Goal: Complete application form

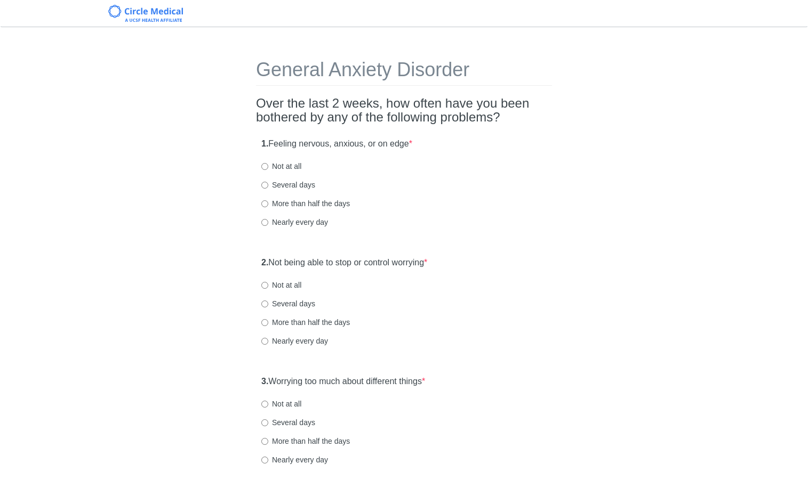
click at [439, 175] on div "1. Feeling nervous, anxious, or on edge * Not at all Several days More than hal…" at bounding box center [404, 188] width 296 height 111
click at [274, 187] on label "Several days" at bounding box center [288, 185] width 54 height 11
click at [268, 187] on input "Several days" at bounding box center [264, 185] width 7 height 7
radio input "true"
click at [293, 302] on label "Several days" at bounding box center [288, 304] width 54 height 11
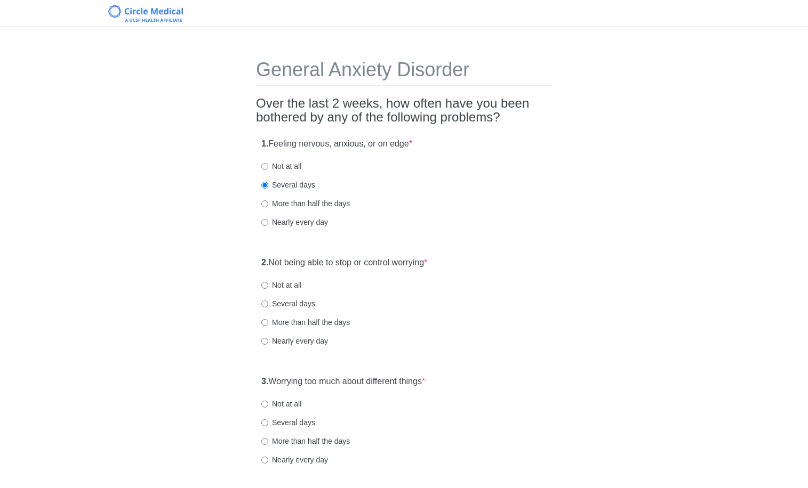
click at [268, 302] on input "Several days" at bounding box center [264, 304] width 7 height 7
radio input "true"
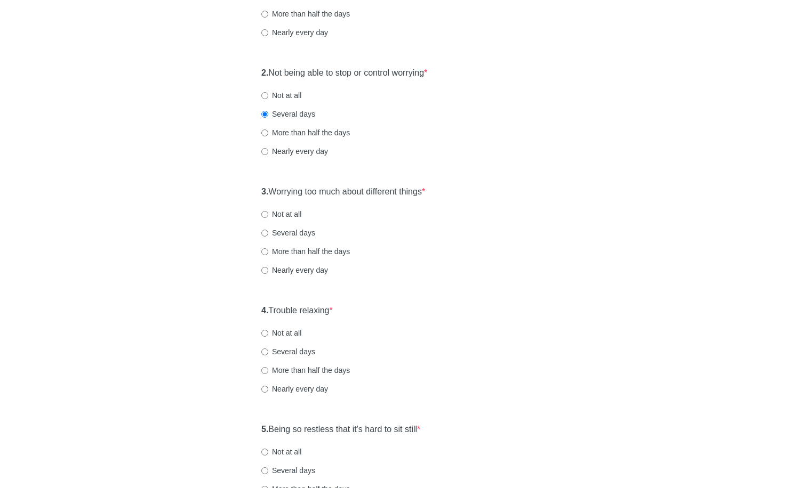
click at [295, 231] on label "Several days" at bounding box center [288, 233] width 54 height 11
click at [268, 231] on input "Several days" at bounding box center [264, 233] width 7 height 7
radio input "true"
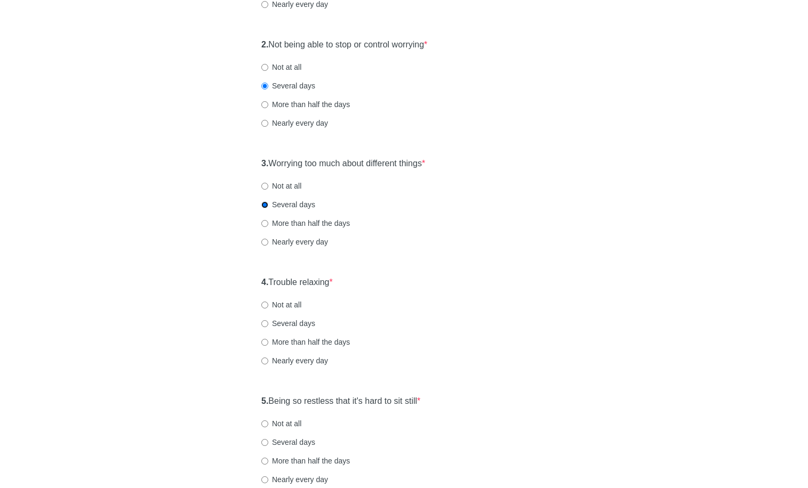
scroll to position [277, 0]
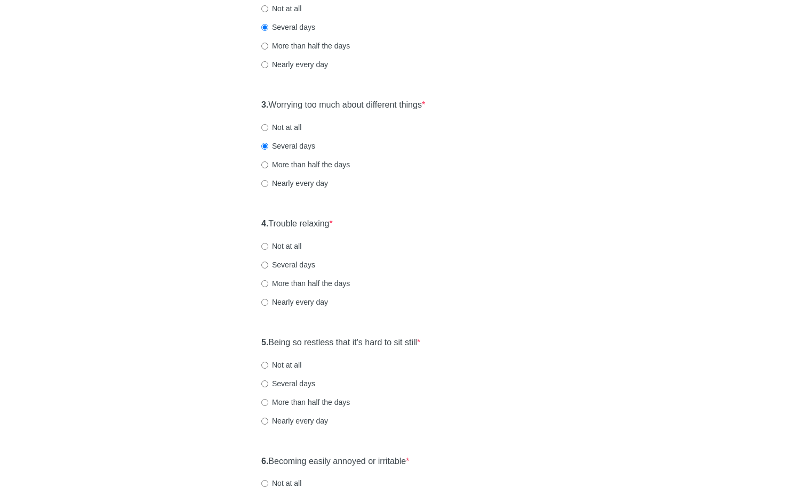
click at [304, 265] on label "Several days" at bounding box center [288, 265] width 54 height 11
click at [268, 265] on input "Several days" at bounding box center [264, 265] width 7 height 7
radio input "true"
click at [304, 265] on label "Several days" at bounding box center [288, 265] width 54 height 11
click at [268, 265] on input "Several days" at bounding box center [264, 265] width 7 height 7
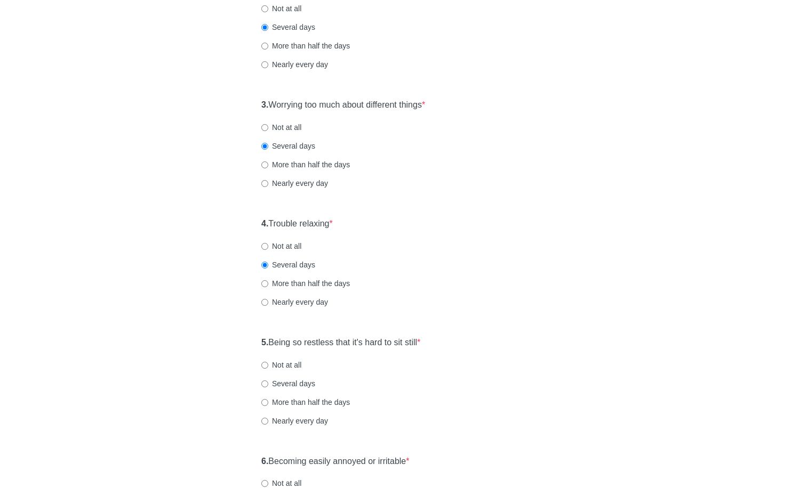
click at [495, 300] on div "Nearly every day" at bounding box center [403, 302] width 285 height 11
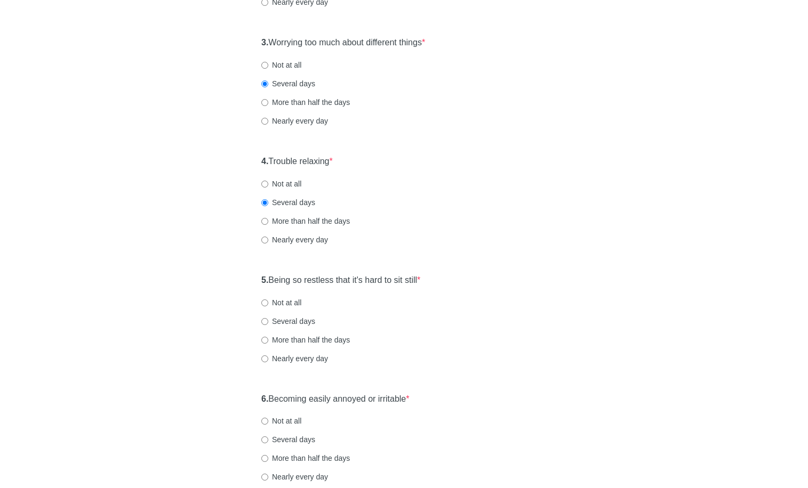
scroll to position [352, 0]
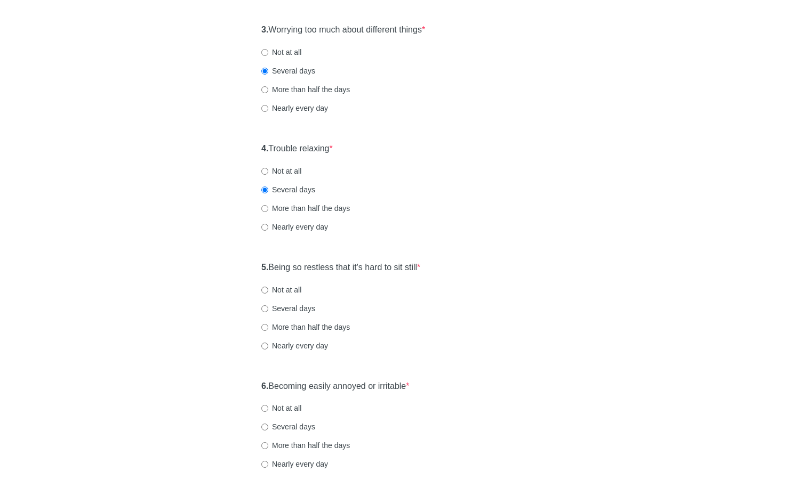
click at [456, 278] on div "5. Being so restless that it's hard to sit still * Not at all Several days More…" at bounding box center [404, 311] width 296 height 111
click at [303, 307] on label "Several days" at bounding box center [288, 308] width 54 height 11
click at [268, 307] on input "Several days" at bounding box center [264, 309] width 7 height 7
radio input "true"
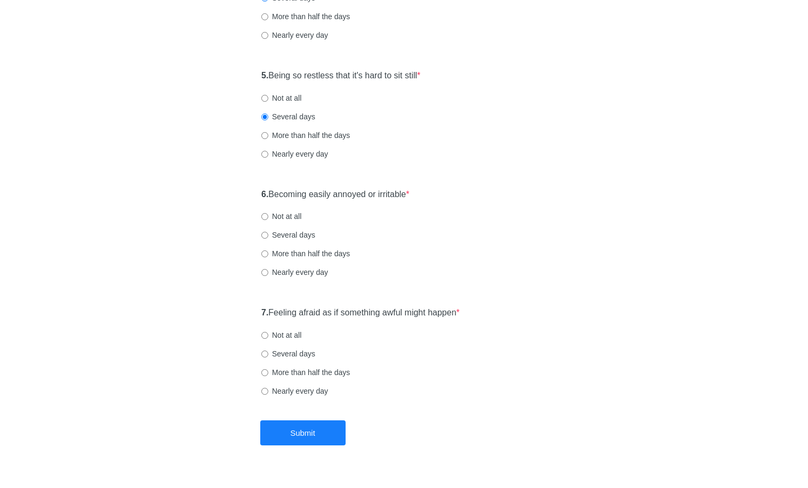
scroll to position [566, 0]
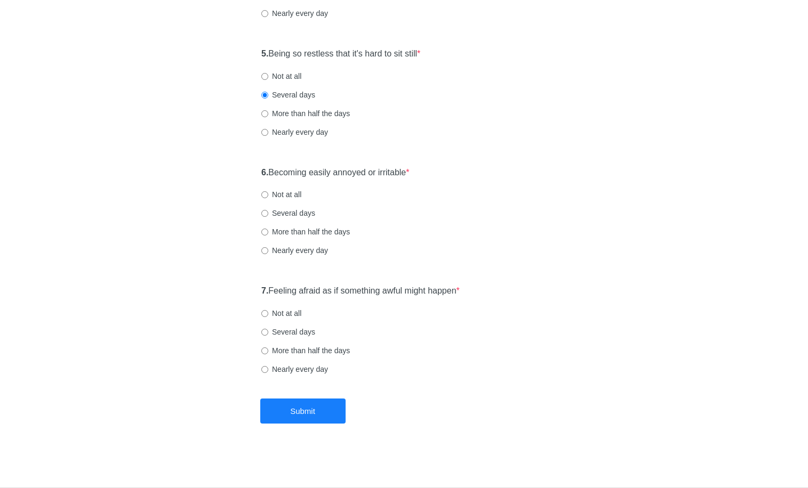
click at [271, 196] on label "Not at all" at bounding box center [281, 194] width 40 height 11
click at [268, 196] on input "Not at all" at bounding box center [264, 194] width 7 height 7
radio input "true"
click at [284, 206] on div "6. Becoming easily annoyed or irritable * Not at all Several days More than hal…" at bounding box center [404, 217] width 296 height 111
click at [285, 209] on label "Several days" at bounding box center [288, 213] width 54 height 11
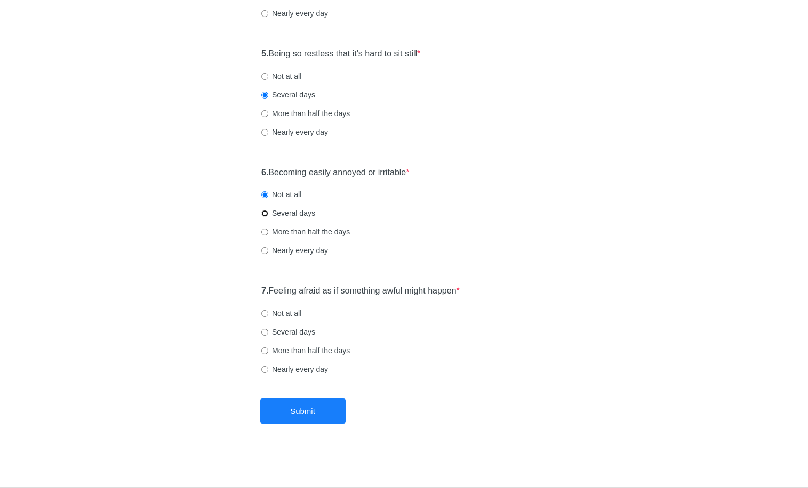
click at [268, 210] on input "Several days" at bounding box center [264, 213] width 7 height 7
radio input "true"
click at [293, 318] on label "Not at all" at bounding box center [281, 313] width 40 height 11
click at [268, 317] on input "Not at all" at bounding box center [264, 313] width 7 height 7
radio input "true"
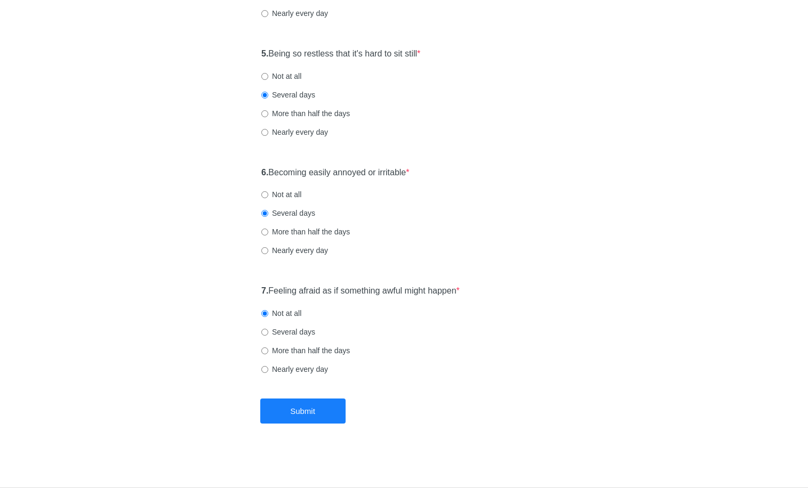
click at [295, 326] on div "7. Feeling afraid as if something awful might happen * Not at all Several days …" at bounding box center [404, 335] width 296 height 111
click at [294, 331] on label "Several days" at bounding box center [288, 332] width 54 height 11
click at [268, 331] on input "Several days" at bounding box center [264, 332] width 7 height 7
radio input "true"
click at [300, 368] on label "Nearly every day" at bounding box center [294, 369] width 67 height 11
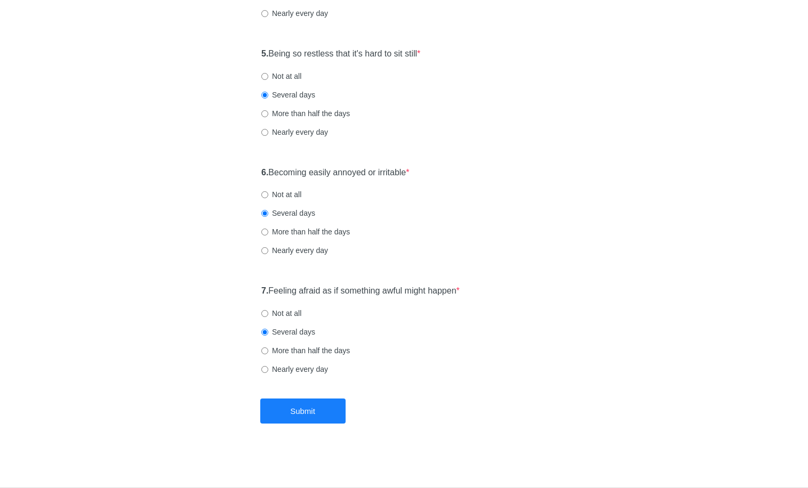
click at [268, 368] on input "Nearly every day" at bounding box center [264, 369] width 7 height 7
radio input "true"
click at [299, 400] on button "Submit" at bounding box center [302, 411] width 85 height 25
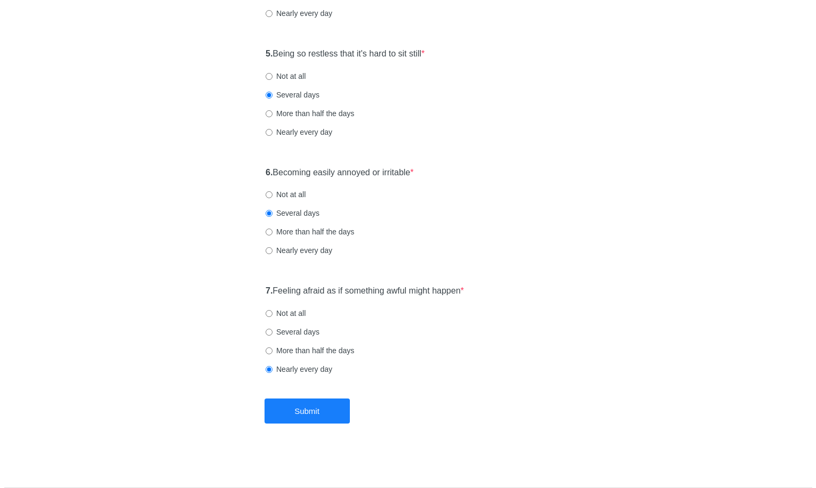
scroll to position [0, 0]
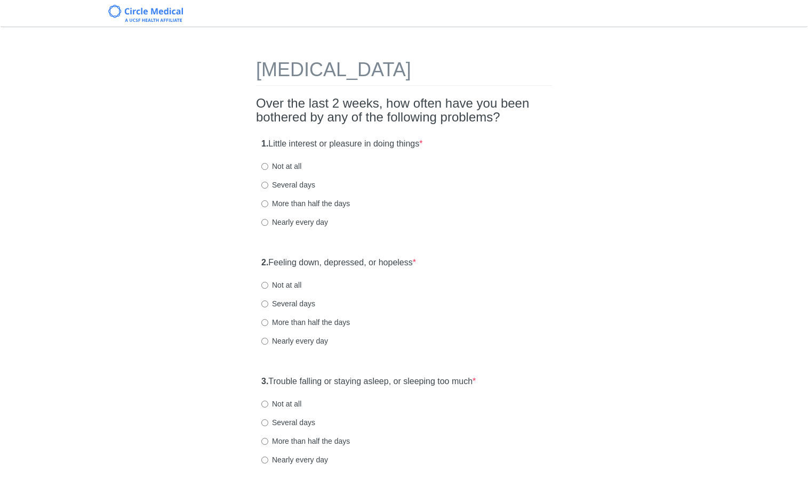
click at [310, 180] on label "Several days" at bounding box center [288, 185] width 54 height 11
click at [268, 182] on input "Several days" at bounding box center [264, 185] width 7 height 7
radio input "true"
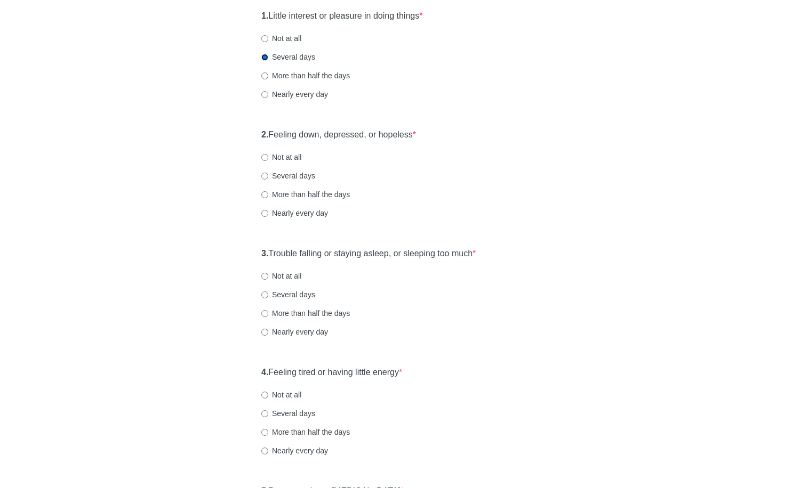
scroll to position [179, 0]
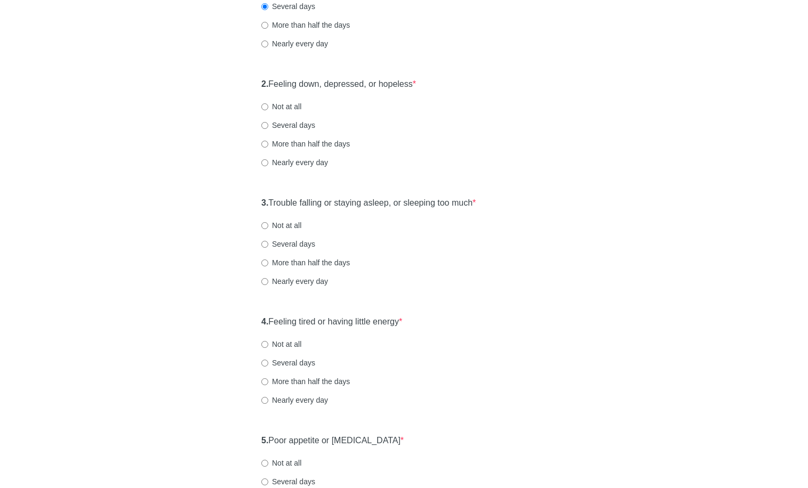
click at [291, 162] on label "Nearly every day" at bounding box center [294, 162] width 67 height 11
click at [268, 162] on input "Nearly every day" at bounding box center [264, 162] width 7 height 7
radio input "true"
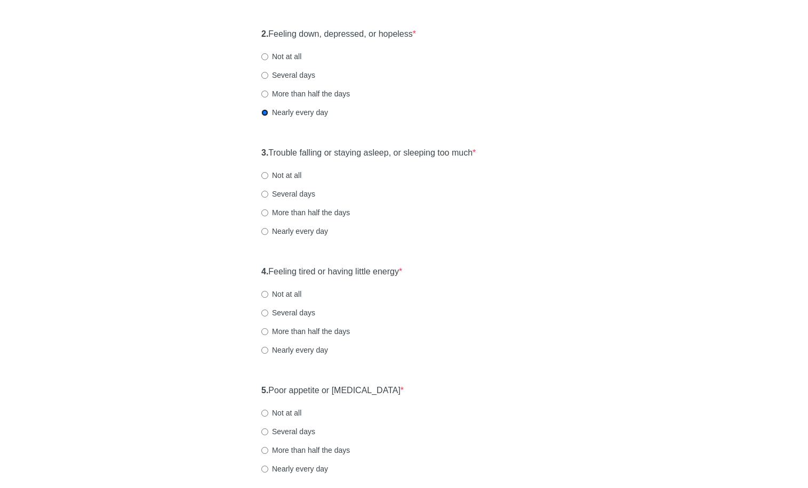
scroll to position [280, 0]
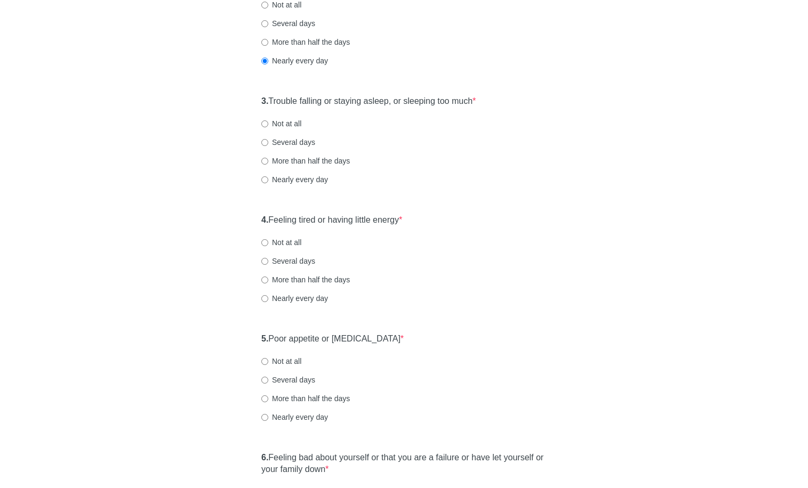
click at [268, 120] on label "Not at all" at bounding box center [281, 123] width 40 height 11
click at [268, 121] on input "Not at all" at bounding box center [264, 124] width 7 height 7
radio input "true"
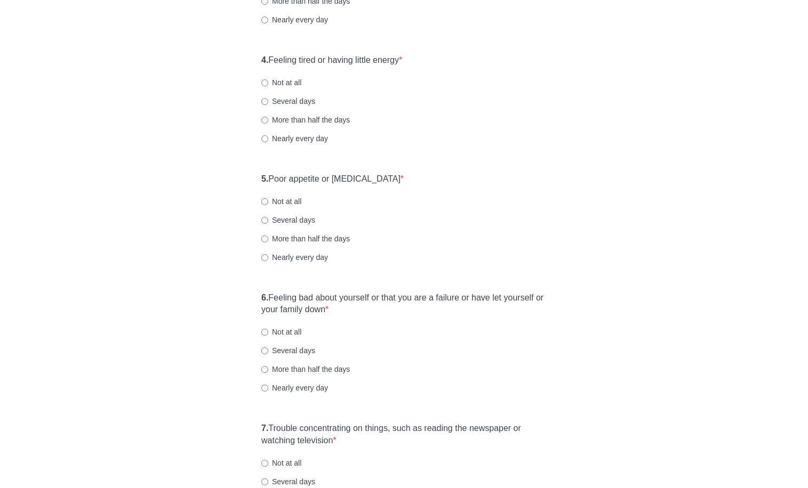
scroll to position [442, 0]
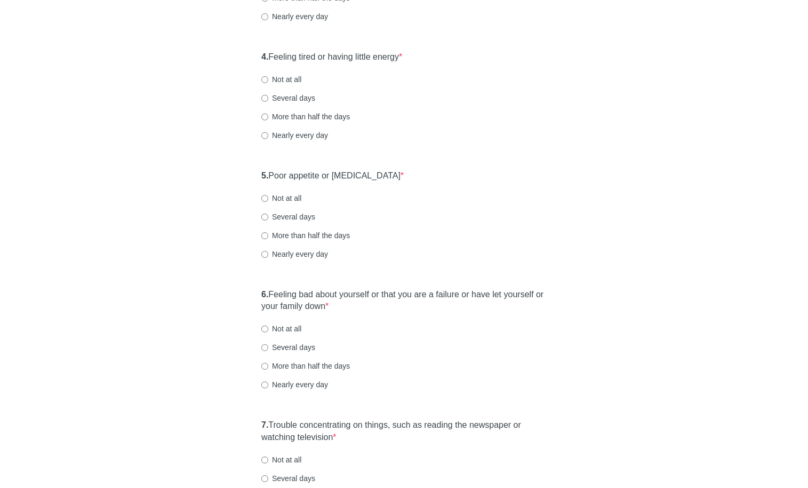
click at [446, 116] on div "More than half the days" at bounding box center [403, 116] width 285 height 11
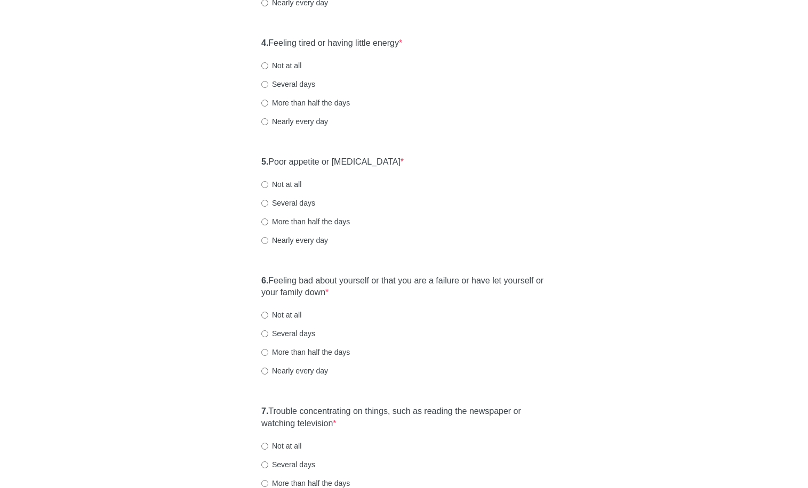
scroll to position [458, 0]
click at [276, 66] on label "Not at all" at bounding box center [281, 65] width 40 height 11
click at [268, 66] on input "Not at all" at bounding box center [264, 65] width 7 height 7
radio input "true"
click at [292, 183] on label "Not at all" at bounding box center [281, 184] width 40 height 11
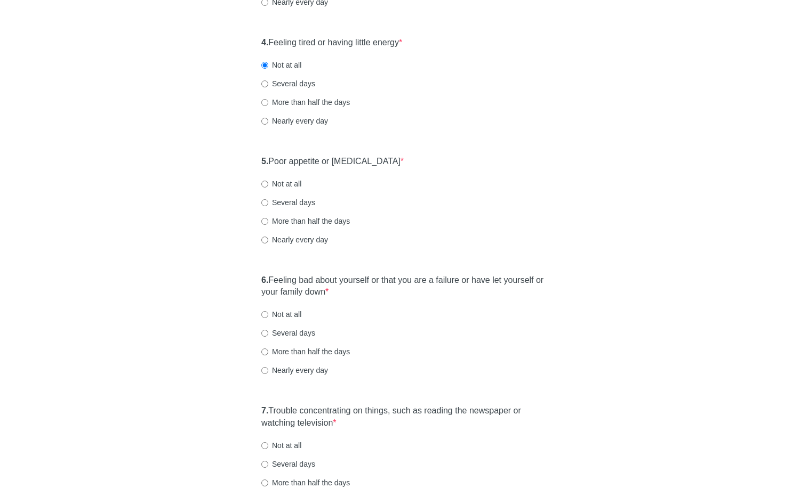
click at [268, 183] on input "Not at all" at bounding box center [264, 184] width 7 height 7
radio input "true"
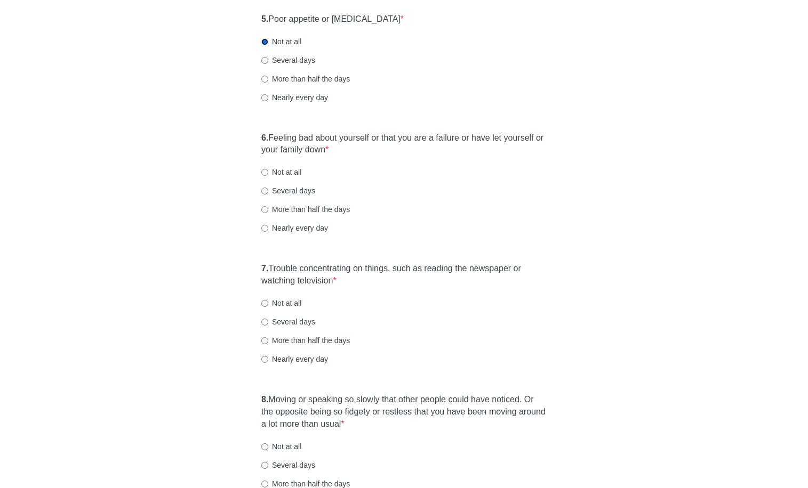
scroll to position [610, 0]
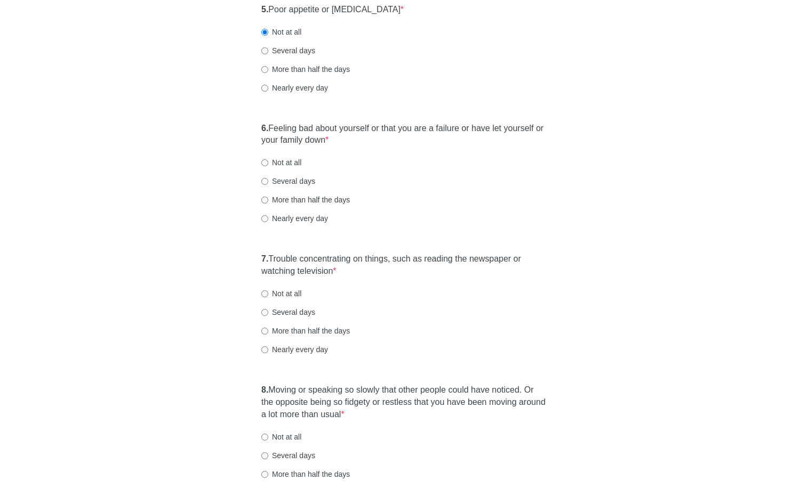
click at [293, 55] on label "Several days" at bounding box center [288, 50] width 54 height 11
click at [268, 54] on input "Several days" at bounding box center [264, 50] width 7 height 7
radio input "true"
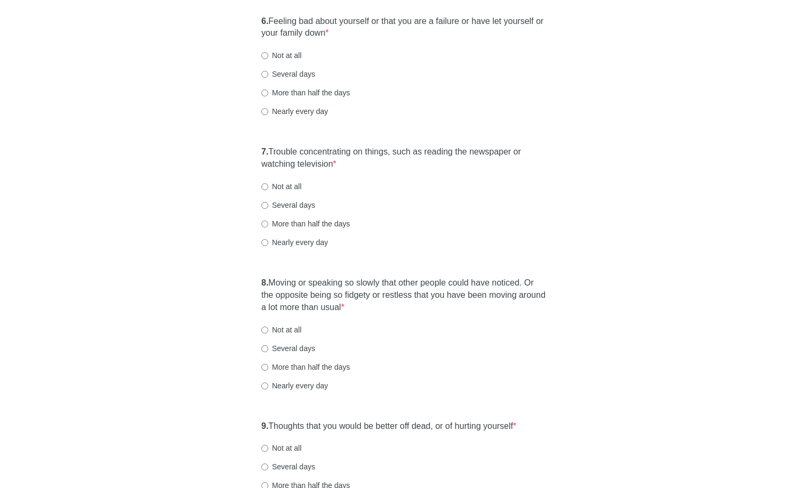
scroll to position [719, 0]
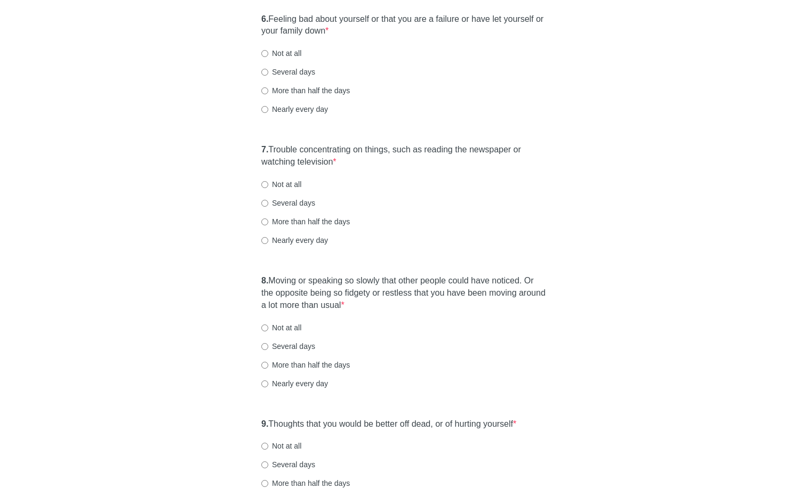
click at [268, 55] on label "Not at all" at bounding box center [281, 53] width 40 height 11
click at [268, 55] on input "Not at all" at bounding box center [264, 53] width 7 height 7
radio input "true"
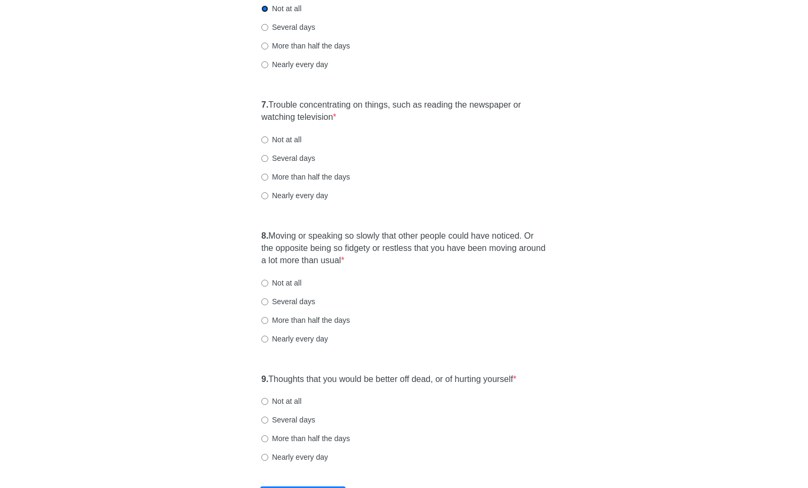
scroll to position [824, 0]
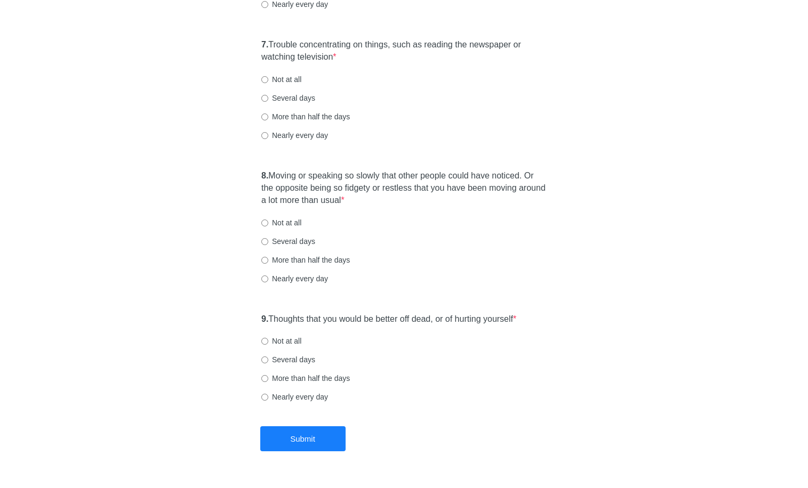
click at [296, 117] on label "More than half the days" at bounding box center [305, 116] width 89 height 11
click at [268, 117] on input "More than half the days" at bounding box center [264, 117] width 7 height 7
radio input "true"
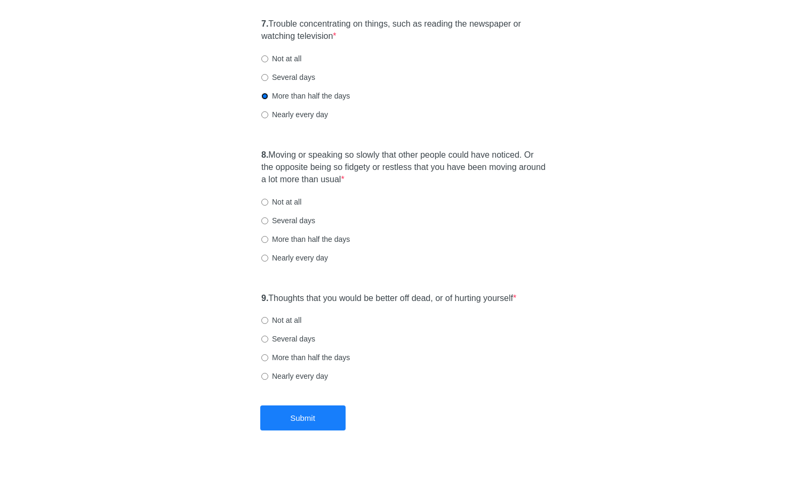
scroll to position [852, 0]
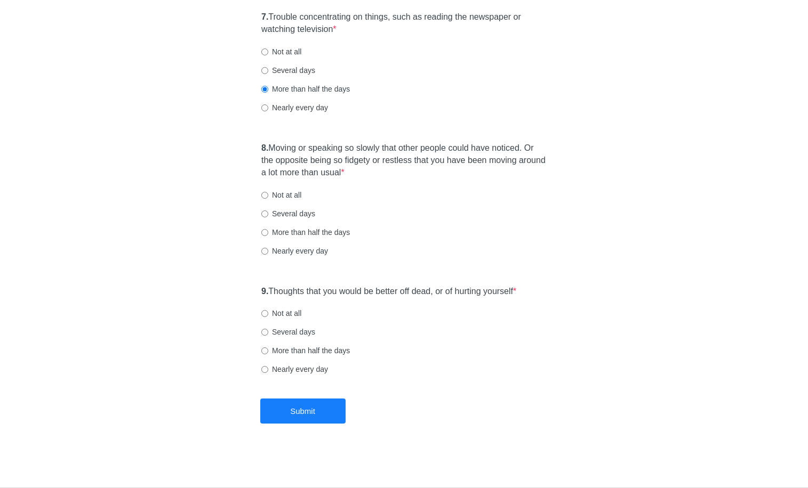
click at [278, 234] on label "More than half the days" at bounding box center [305, 232] width 89 height 11
click at [268, 234] on input "More than half the days" at bounding box center [264, 232] width 7 height 7
radio input "true"
click at [294, 314] on label "Not at all" at bounding box center [281, 313] width 40 height 11
click at [268, 314] on input "Not at all" at bounding box center [264, 313] width 7 height 7
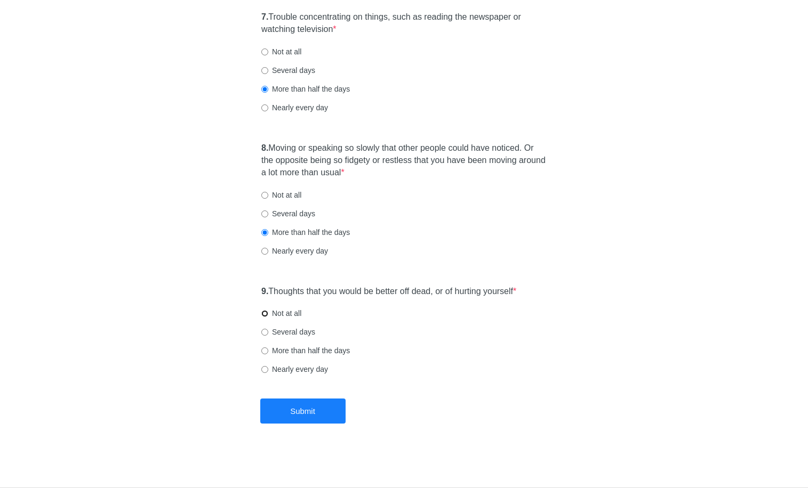
radio input "true"
click at [322, 417] on button "Submit" at bounding box center [302, 411] width 85 height 25
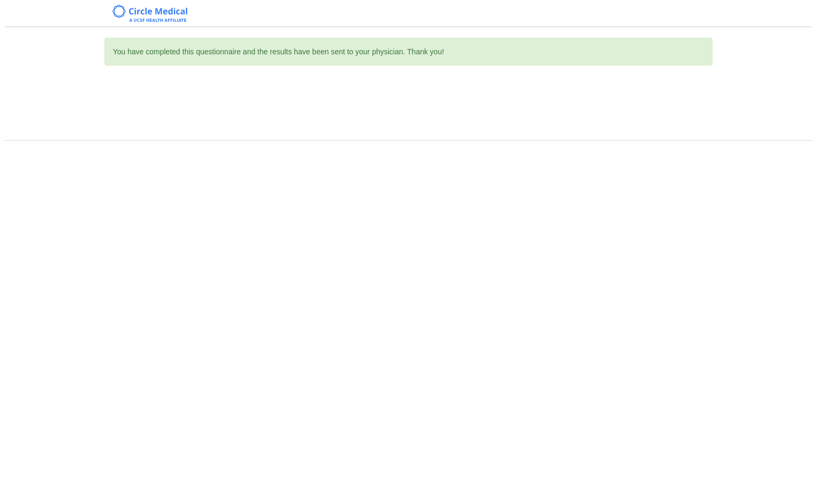
scroll to position [0, 0]
